Goal: Find specific page/section

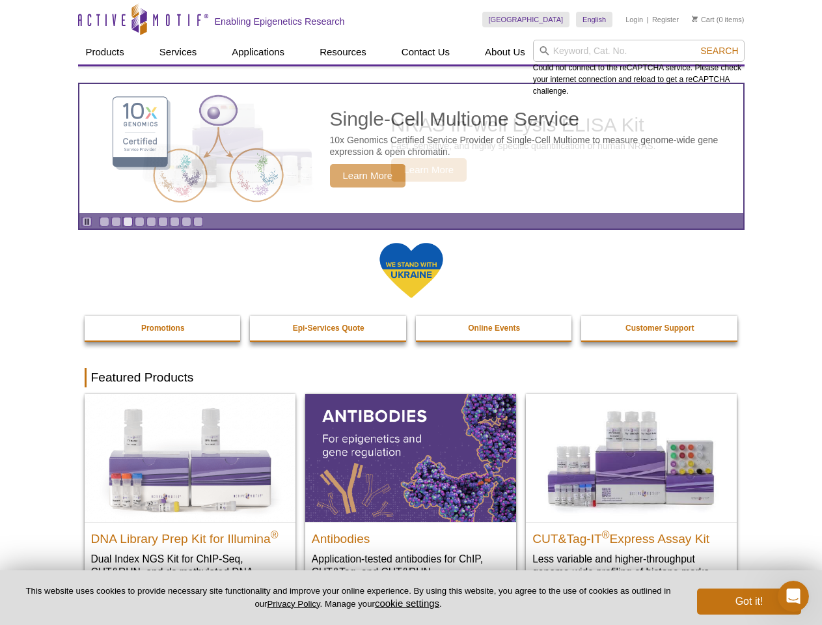
click at [638, 51] on input "search" at bounding box center [639, 51] width 212 height 22
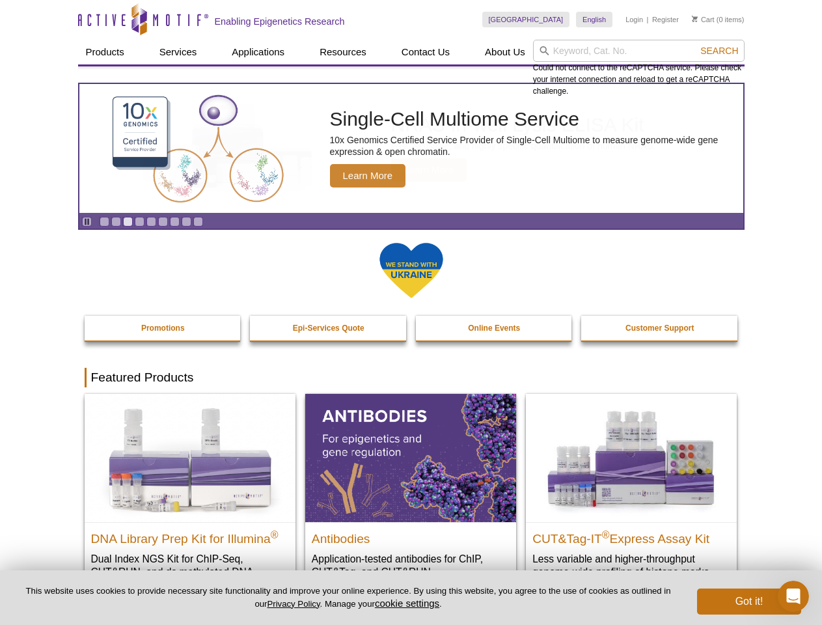
click at [719, 51] on span "Search" at bounding box center [719, 51] width 38 height 10
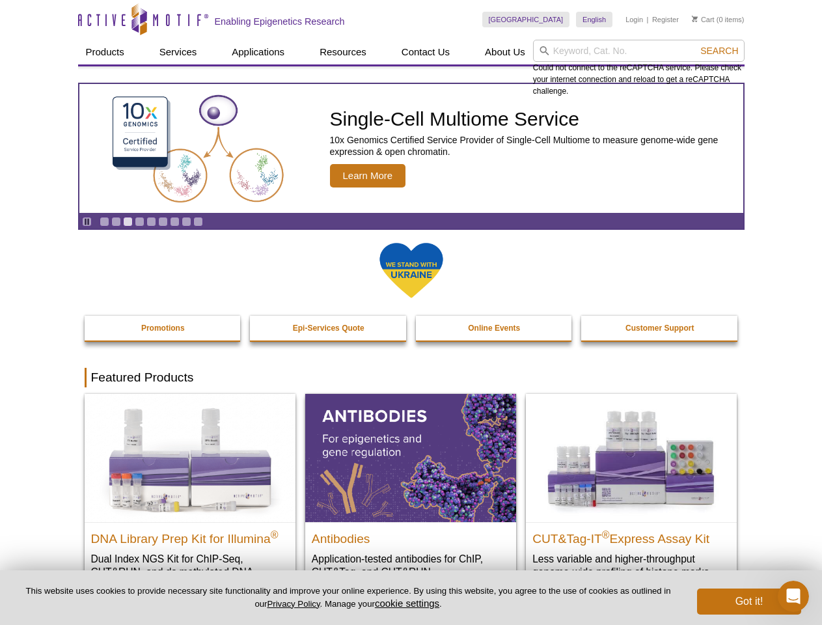
click at [87, 221] on icon "Pause" at bounding box center [87, 221] width 8 height 8
click at [104, 221] on link "Go to slide 1" at bounding box center [105, 222] width 10 height 10
click at [116, 221] on link "Go to slide 2" at bounding box center [116, 222] width 10 height 10
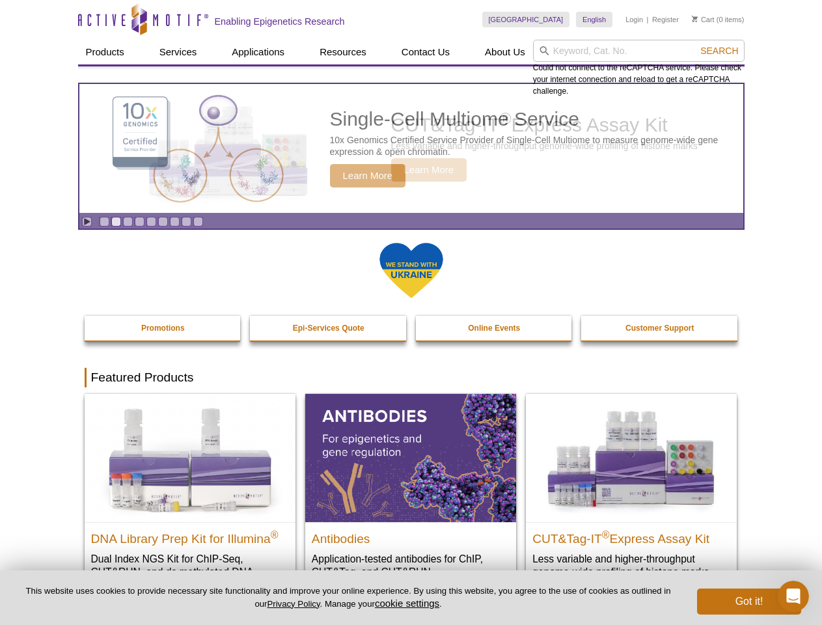
click at [128, 221] on link "Go to slide 3" at bounding box center [128, 222] width 10 height 10
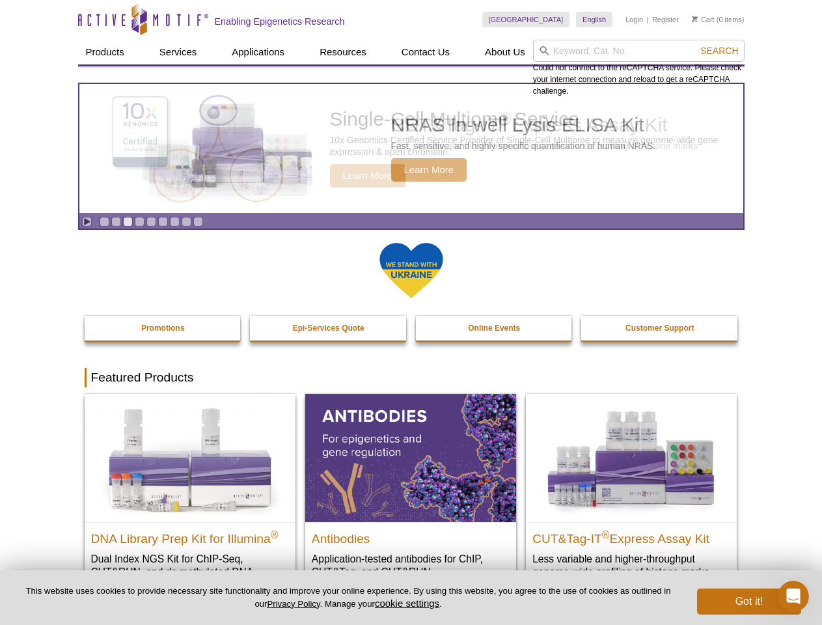
click at [139, 221] on link "Go to slide 4" at bounding box center [140, 222] width 10 height 10
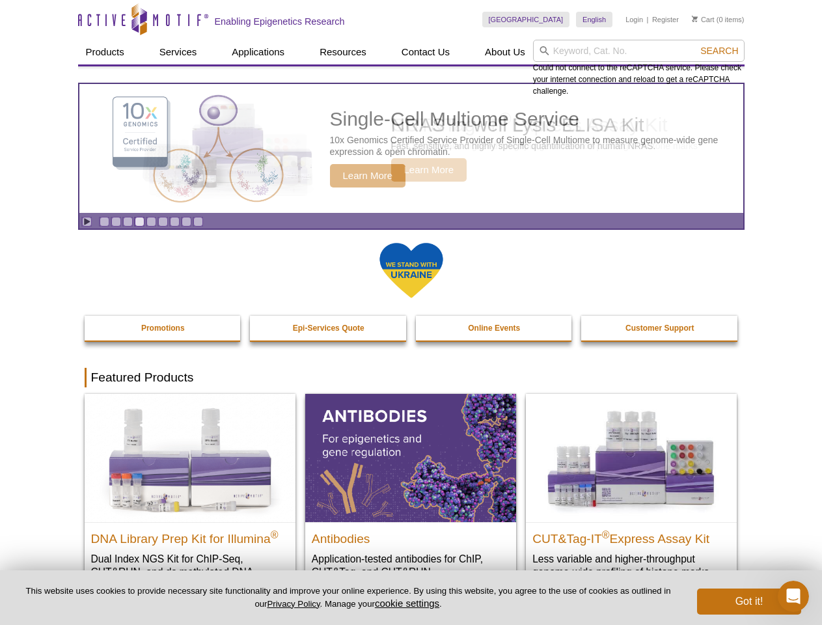
click at [151, 221] on link "Go to slide 5" at bounding box center [151, 222] width 10 height 10
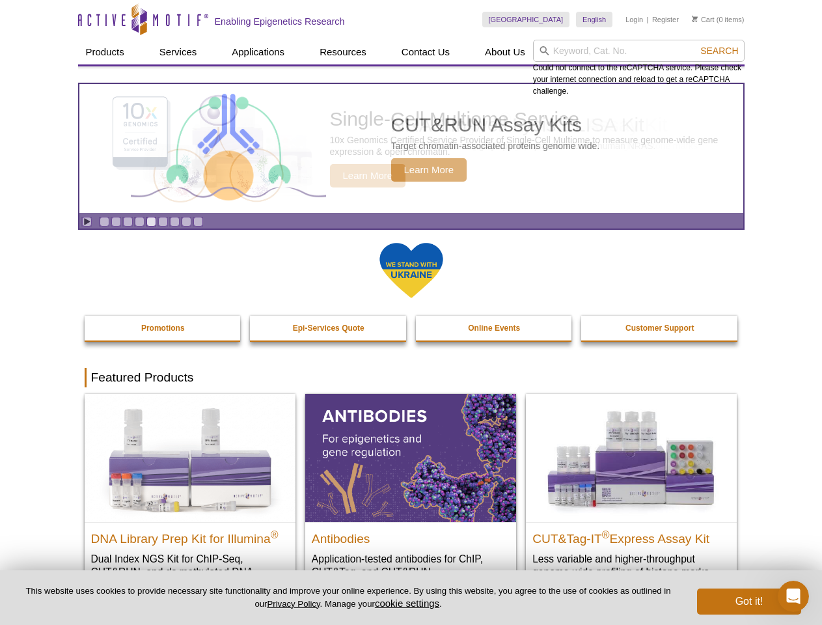
click at [163, 221] on link "Go to slide 6" at bounding box center [163, 222] width 10 height 10
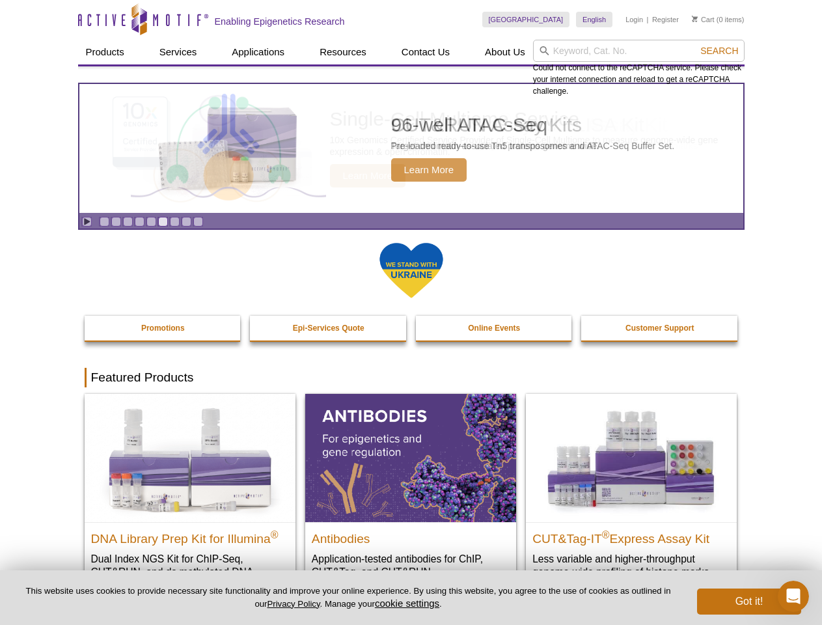
click at [174, 221] on link "Go to slide 7" at bounding box center [175, 222] width 10 height 10
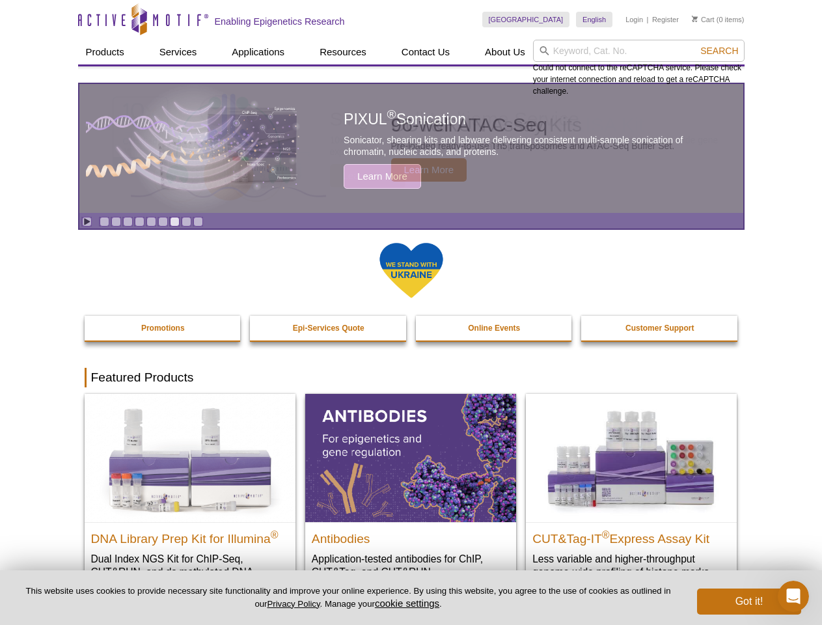
click at [719, 51] on span "Search" at bounding box center [719, 51] width 38 height 10
